Goal: Transaction & Acquisition: Purchase product/service

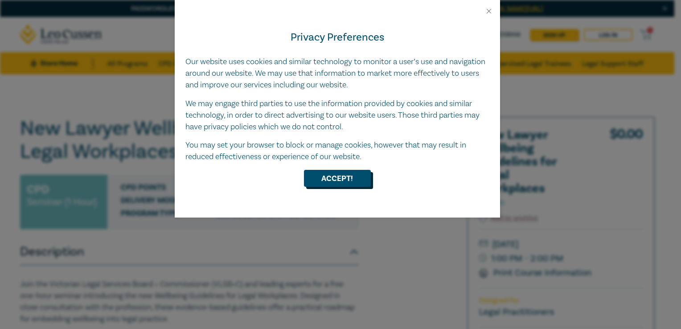
click at [346, 183] on button "Accept!" at bounding box center [337, 178] width 67 height 17
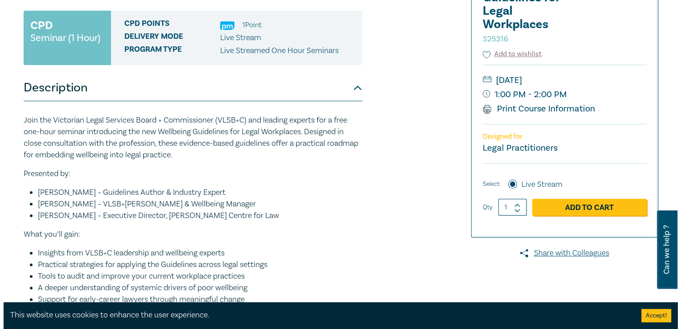
scroll to position [164, 0]
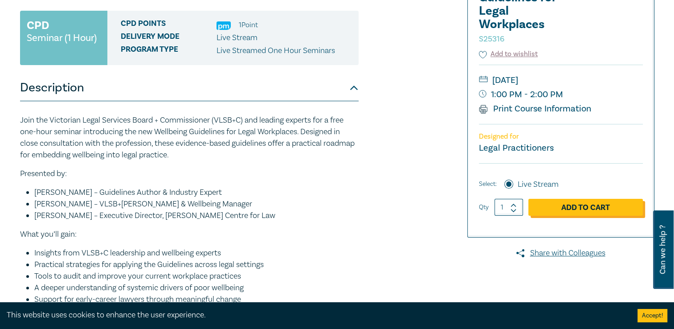
click at [571, 202] on link "Add to Cart" at bounding box center [585, 207] width 114 height 17
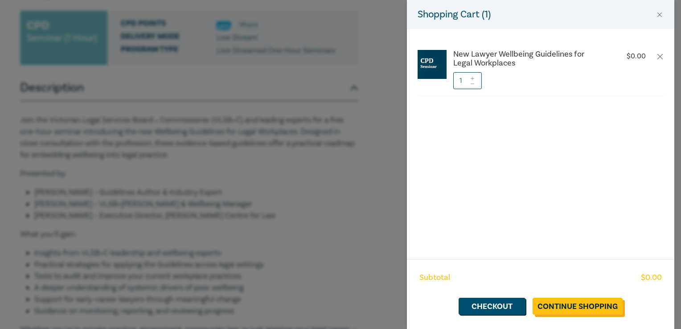
click at [585, 309] on link "Continue Shopping" at bounding box center [577, 306] width 90 height 17
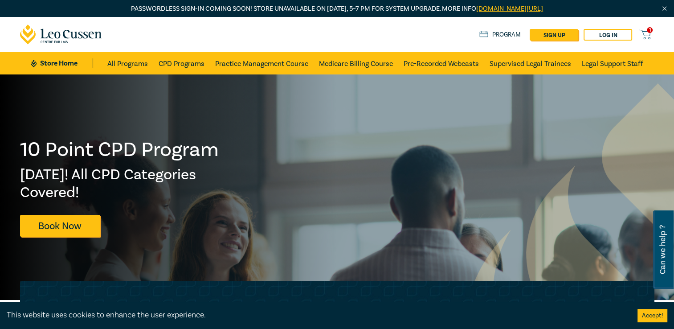
click at [646, 33] on icon at bounding box center [644, 34] width 11 height 11
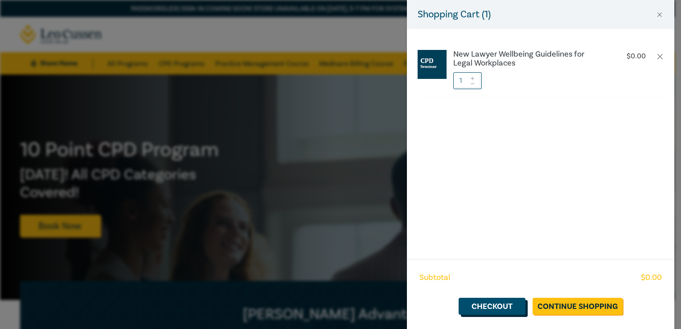
click at [510, 307] on link "Checkout" at bounding box center [491, 306] width 67 height 17
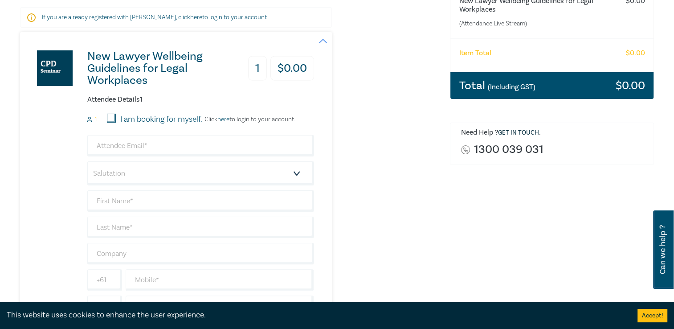
scroll to position [164, 0]
click at [113, 121] on input "I am booking for myself." at bounding box center [111, 118] width 9 height 9
checkbox input "true"
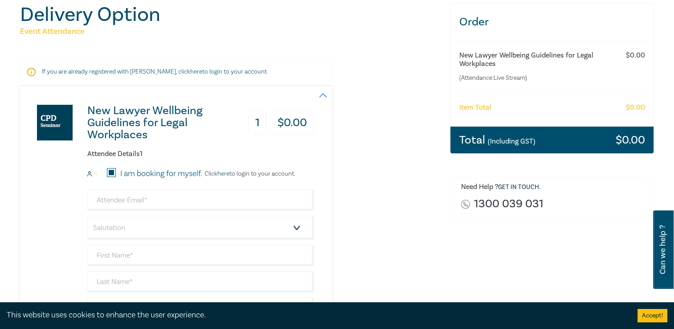
scroll to position [121, 0]
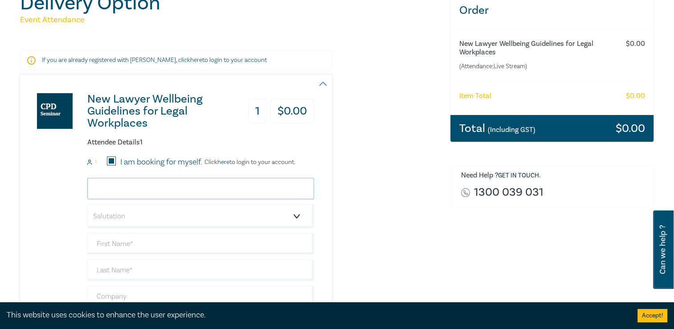
click at [130, 190] on input "email" at bounding box center [200, 188] width 227 height 21
type input "d"
click at [59, 184] on div "New Lawyer Wellbeing Guidelines for Legal Workplaces 1 $ 0.00 Attendee Details …" at bounding box center [167, 227] width 294 height 305
click at [112, 190] on input "email" at bounding box center [200, 188] width 227 height 21
type input "[EMAIL_ADDRESS][DOMAIN_NAME]"
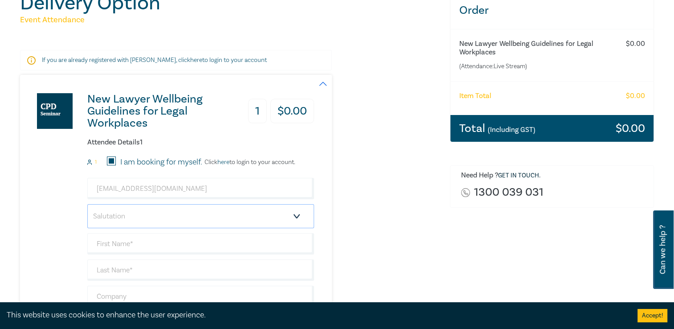
click at [112, 217] on select "Salutation Mr. Mrs. Ms. Miss Dr. Prof. Other" at bounding box center [200, 216] width 227 height 24
select select "Mrs."
click at [87, 204] on select "Salutation Mr. Mrs. Ms. Miss Dr. Prof. Other" at bounding box center [200, 216] width 227 height 24
click at [105, 247] on input "text" at bounding box center [200, 243] width 227 height 21
click at [106, 251] on input "[PERSON_NAME]" at bounding box center [200, 243] width 227 height 21
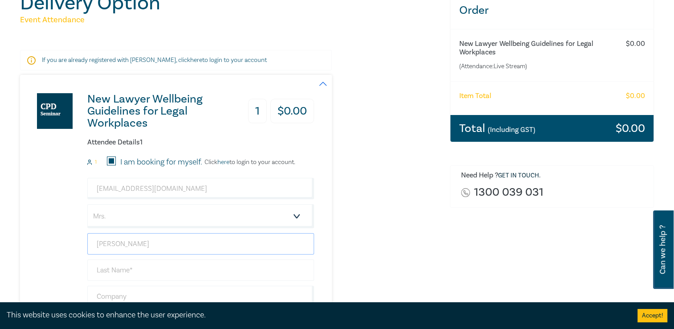
type input "[PERSON_NAME]"
click at [109, 263] on input "text" at bounding box center [200, 269] width 227 height 21
type input "[PERSON_NAME]"
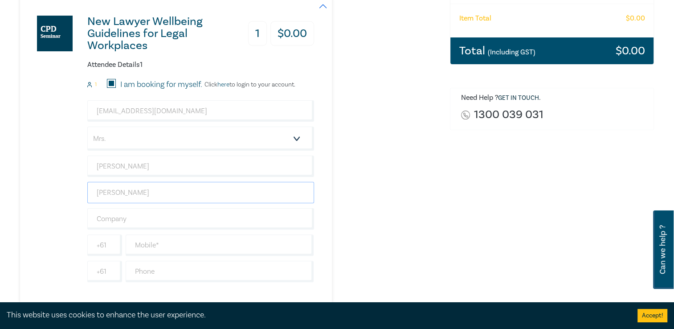
scroll to position [221, 0]
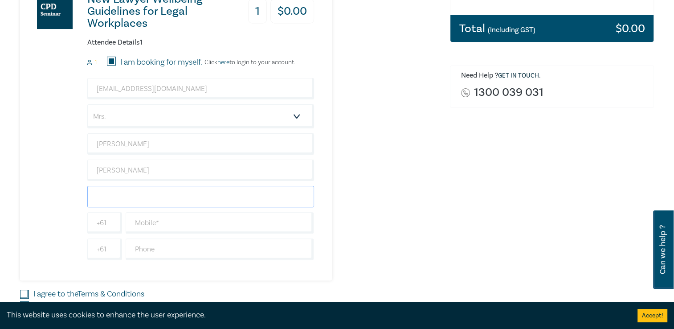
click at [107, 192] on input "text" at bounding box center [200, 196] width 227 height 21
type input "Northcote Lawyers & Associates"
click at [145, 253] on input "text" at bounding box center [220, 248] width 188 height 21
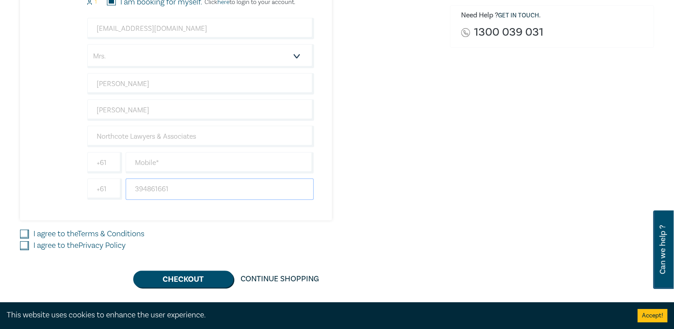
scroll to position [282, 0]
type input "394861661"
click at [55, 231] on label "I agree to the Terms & Conditions" at bounding box center [88, 234] width 111 height 12
click at [29, 231] on input "I agree to the Terms & Conditions" at bounding box center [24, 233] width 9 height 9
checkbox input "true"
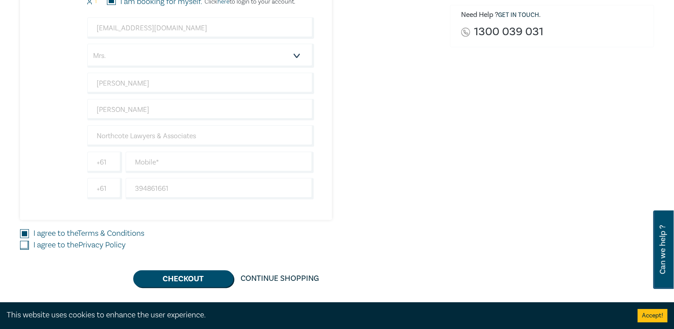
click at [33, 243] on label "I agree to the Privacy Policy" at bounding box center [79, 245] width 92 height 12
click at [29, 243] on input "I agree to the Privacy Policy" at bounding box center [24, 245] width 9 height 9
checkbox input "true"
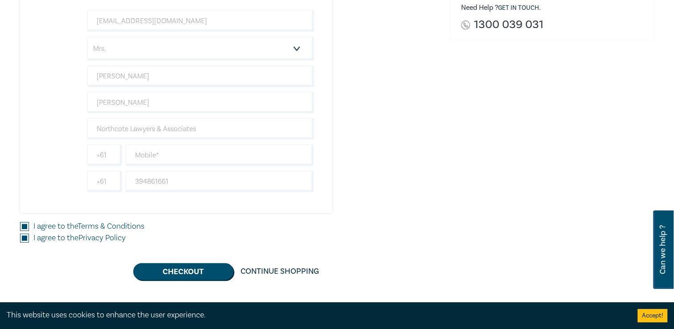
scroll to position [291, 0]
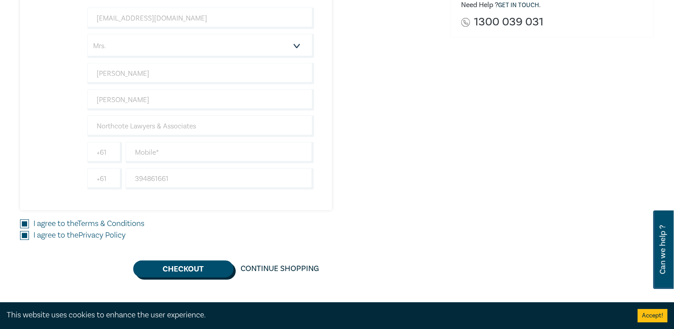
click at [202, 268] on button "Checkout" at bounding box center [183, 268] width 100 height 17
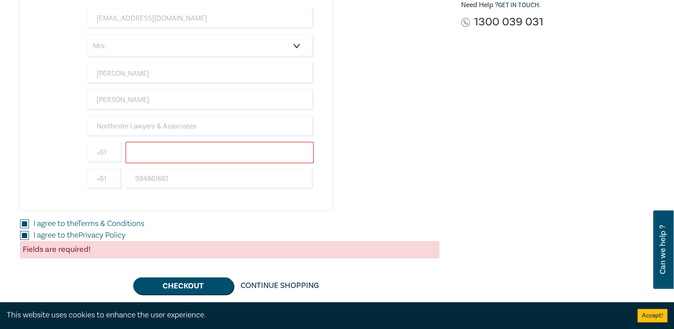
click at [147, 150] on input "text" at bounding box center [220, 152] width 188 height 21
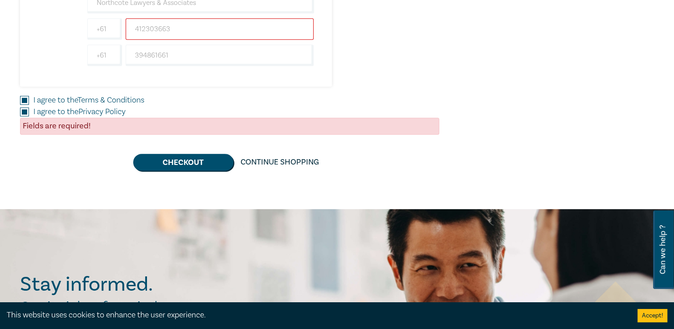
scroll to position [414, 0]
type input "412303663"
click at [184, 166] on button "Checkout" at bounding box center [183, 162] width 100 height 17
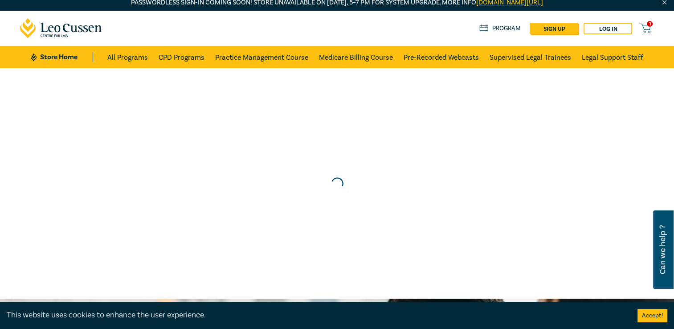
scroll to position [0, 0]
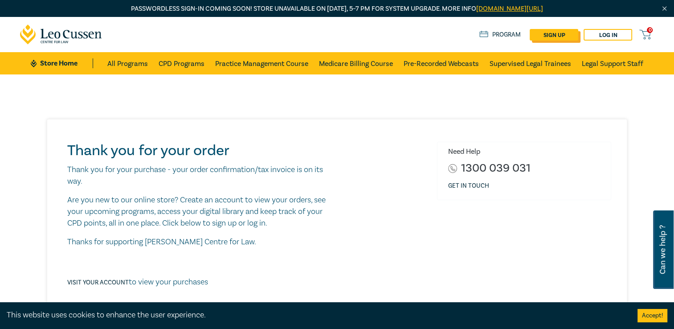
click at [536, 35] on link "sign up" at bounding box center [554, 35] width 49 height 12
select select "AU"
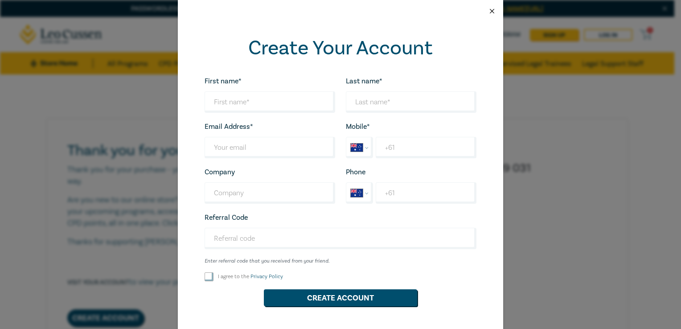
click at [488, 12] on button "Close" at bounding box center [492, 11] width 8 height 8
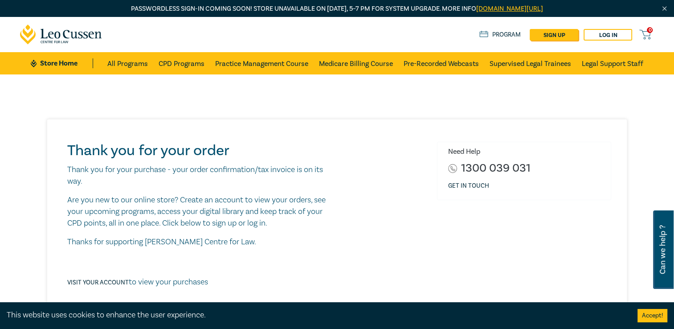
click at [184, 282] on p "Visit your account to view your purchases" at bounding box center [137, 282] width 141 height 12
click at [229, 223] on p "Are you new to our online store? Create an account to view your orders, see you…" at bounding box center [200, 211] width 267 height 35
click at [550, 35] on link "sign up" at bounding box center [554, 35] width 49 height 12
select select "AU"
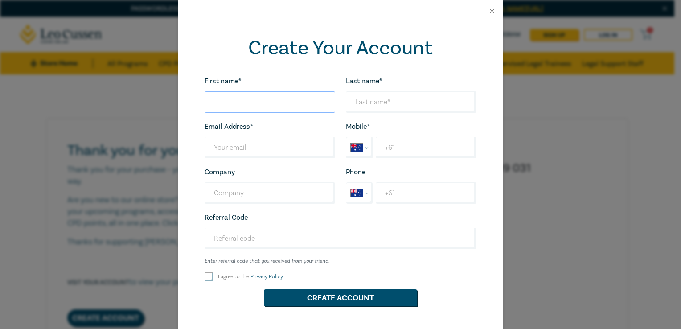
click at [271, 101] on input "First name*" at bounding box center [269, 101] width 131 height 21
type input "[PERSON_NAME]"
click at [374, 102] on input "Last name*" at bounding box center [411, 101] width 131 height 21
type input "[PERSON_NAME]"
type input "Northcote Lawyers & Associates"
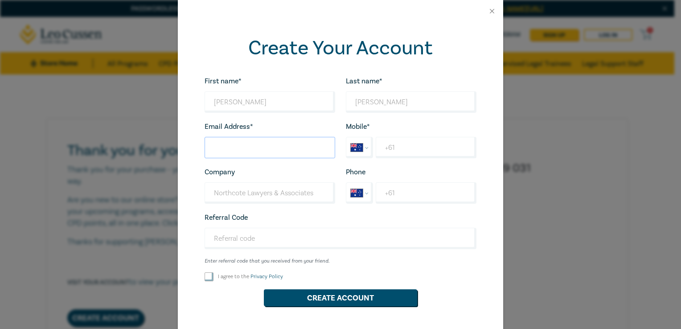
click at [273, 147] on input "Last name*" at bounding box center [269, 147] width 131 height 21
type input "[EMAIL_ADDRESS][DOMAIN_NAME]"
click at [402, 149] on input "+61" at bounding box center [426, 147] width 101 height 21
type input "[PHONE_NUMBER]"
click at [396, 197] on input "+61" at bounding box center [426, 192] width 101 height 21
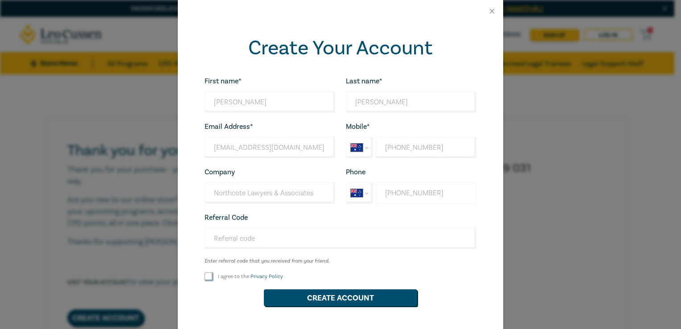
type input "+61 3 9486 1661"
click at [212, 276] on div "I agree to the Privacy Policy" at bounding box center [269, 276] width 131 height 9
click at [204, 276] on input "I agree to the Privacy Policy" at bounding box center [208, 276] width 9 height 9
checkbox input "true"
click at [343, 303] on button "Create Account" at bounding box center [340, 297] width 153 height 17
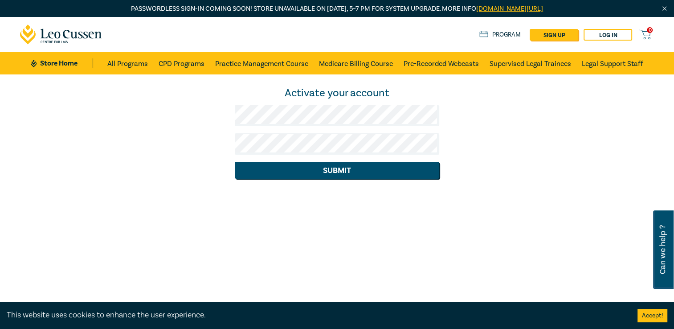
click at [278, 159] on form "Activate your account Submit" at bounding box center [337, 132] width 204 height 92
click at [384, 167] on button "Submit" at bounding box center [337, 170] width 204 height 17
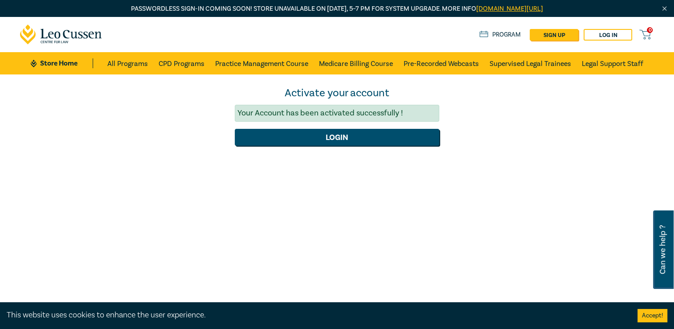
click at [384, 167] on div "Activate your account Your Account has been activated successfully ! Login" at bounding box center [337, 189] width 674 height 230
click at [326, 138] on button "Login" at bounding box center [337, 137] width 204 height 17
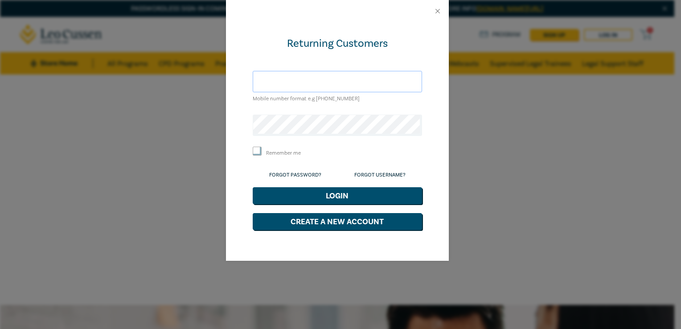
click at [272, 85] on input "text" at bounding box center [337, 81] width 169 height 21
type input "[EMAIL_ADDRESS][DOMAIN_NAME]"
click at [253, 187] on button "Login" at bounding box center [337, 195] width 169 height 17
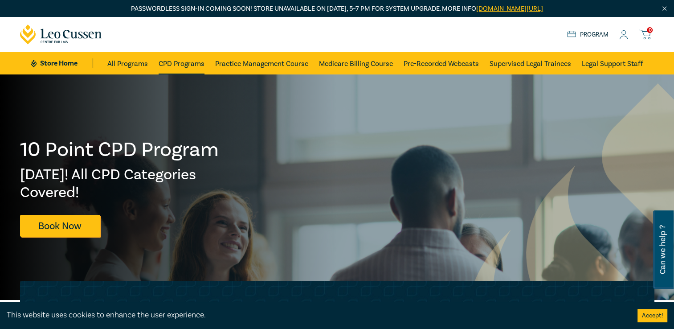
click at [185, 64] on link "CPD Programs" at bounding box center [182, 63] width 46 height 22
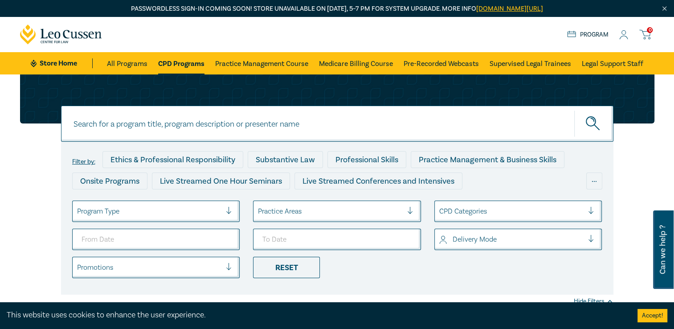
click at [625, 34] on icon at bounding box center [623, 34] width 9 height 9
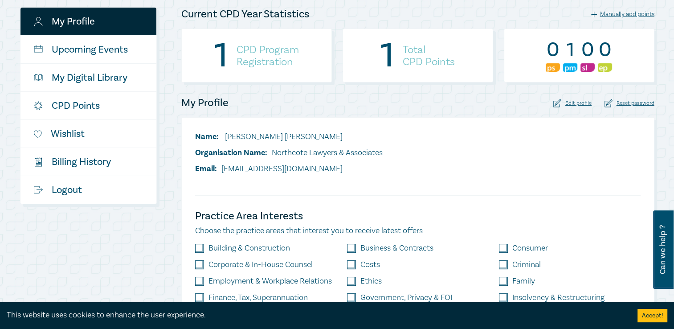
scroll to position [155, 0]
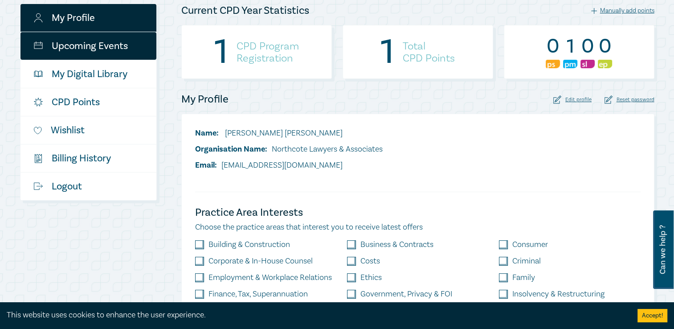
click at [107, 47] on link "Upcoming Events" at bounding box center [88, 46] width 136 height 28
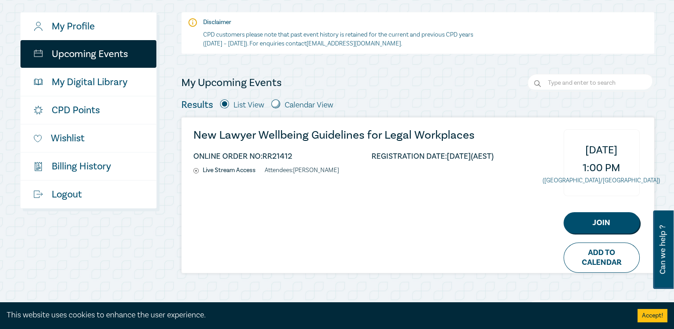
scroll to position [149, 0]
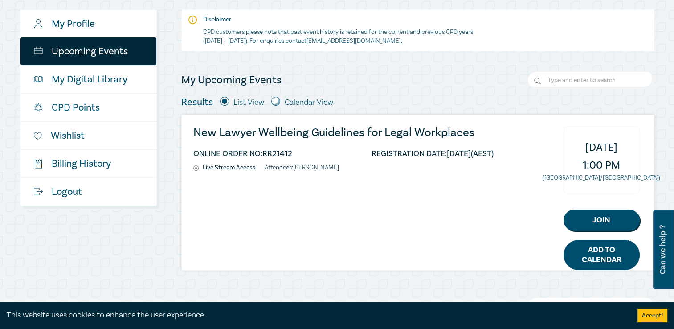
click at [613, 255] on link "Add to Calendar" at bounding box center [602, 255] width 76 height 30
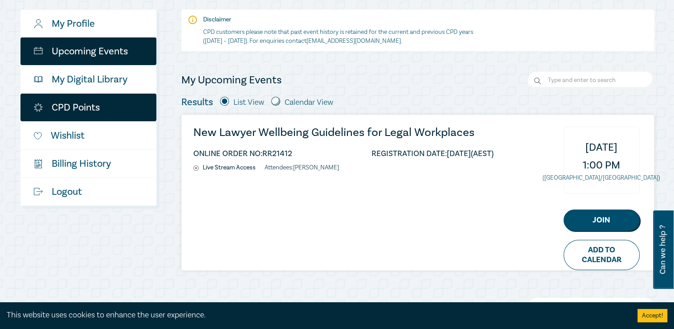
click at [102, 111] on link "CPD Points" at bounding box center [88, 108] width 136 height 28
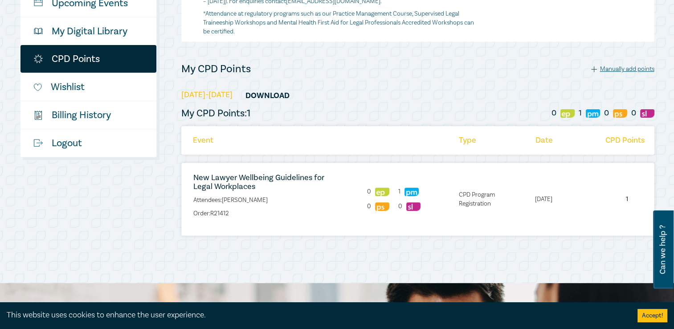
scroll to position [198, 0]
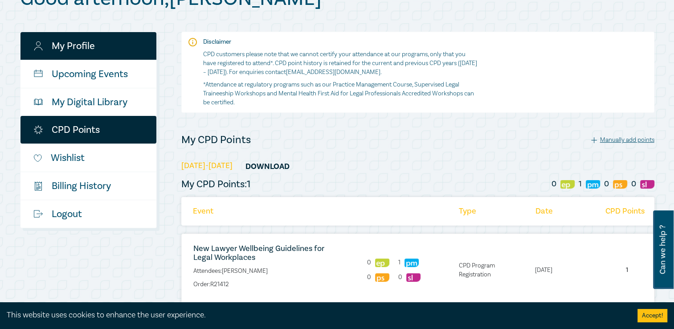
click at [110, 59] on link "My Profile" at bounding box center [88, 46] width 136 height 28
